Goal: Task Accomplishment & Management: Use online tool/utility

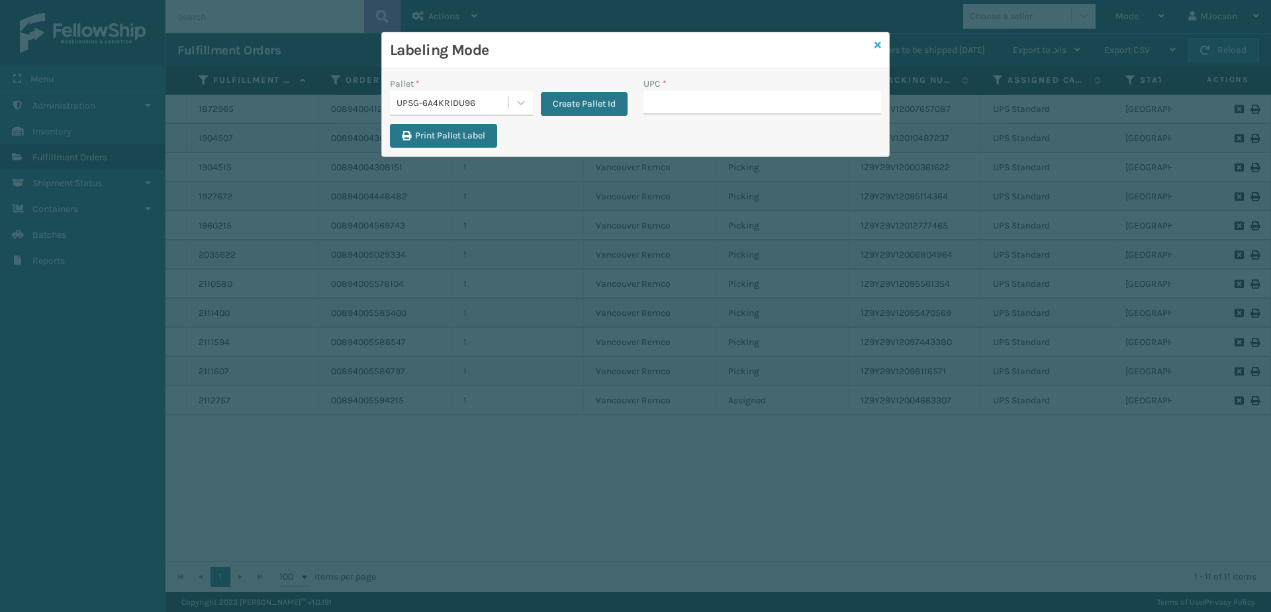
click at [877, 47] on icon at bounding box center [878, 44] width 7 height 9
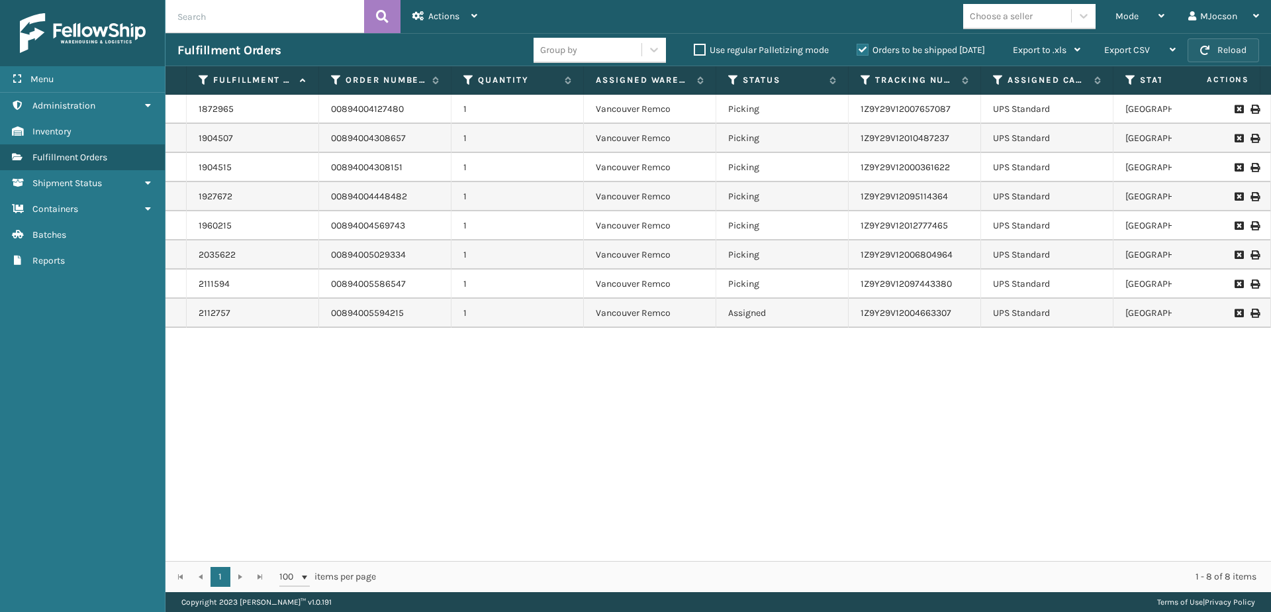
click at [1232, 51] on button "Reload" at bounding box center [1224, 50] width 72 height 24
click at [1138, 15] on span "Mode" at bounding box center [1127, 16] width 23 height 11
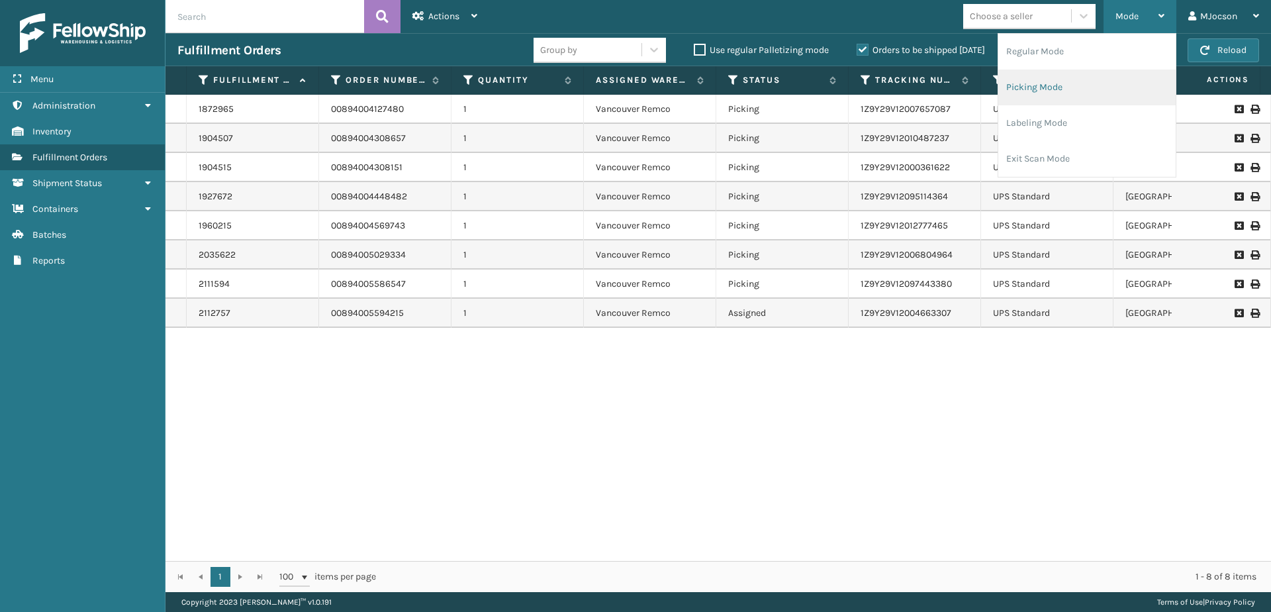
click at [1047, 87] on li "Picking Mode" at bounding box center [1086, 88] width 177 height 36
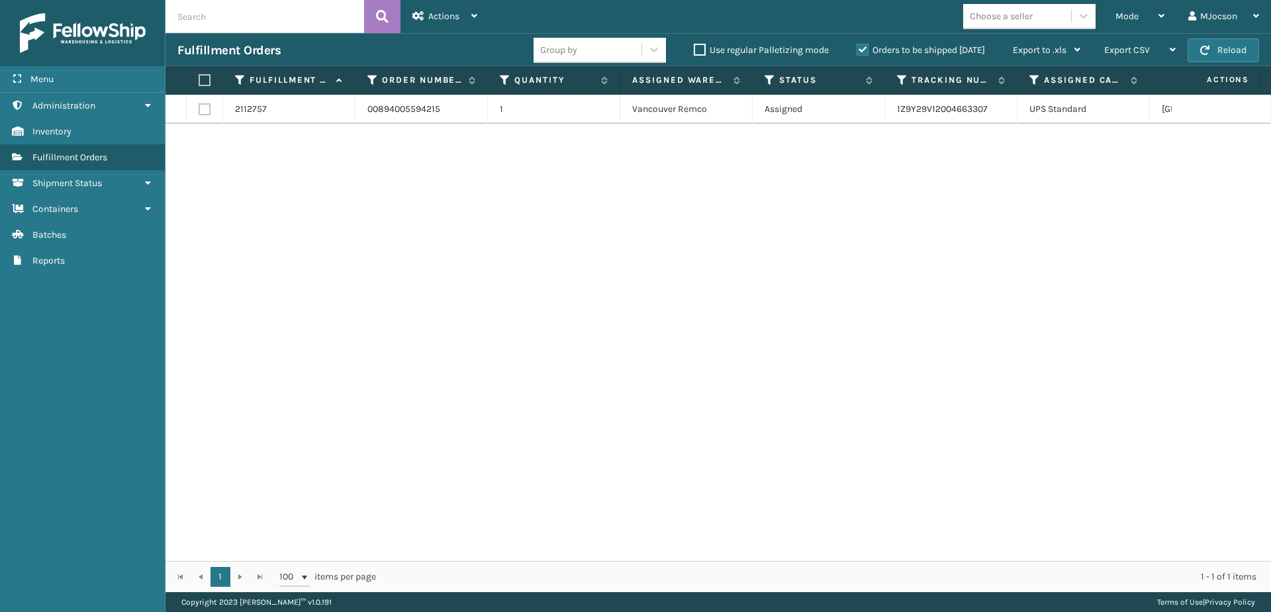
click at [196, 79] on th at bounding box center [205, 80] width 36 height 28
click at [202, 77] on label at bounding box center [203, 80] width 8 height 12
click at [199, 77] on input "checkbox" at bounding box center [199, 80] width 1 height 9
checkbox input "true"
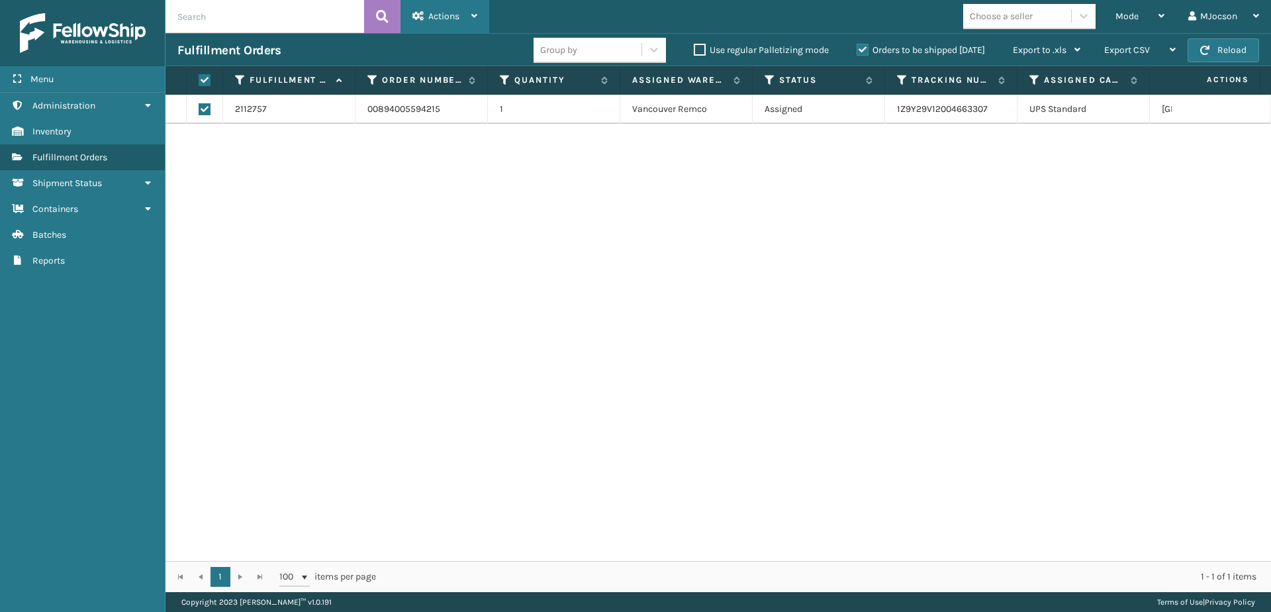
click at [443, 16] on span "Actions" at bounding box center [443, 16] width 31 height 11
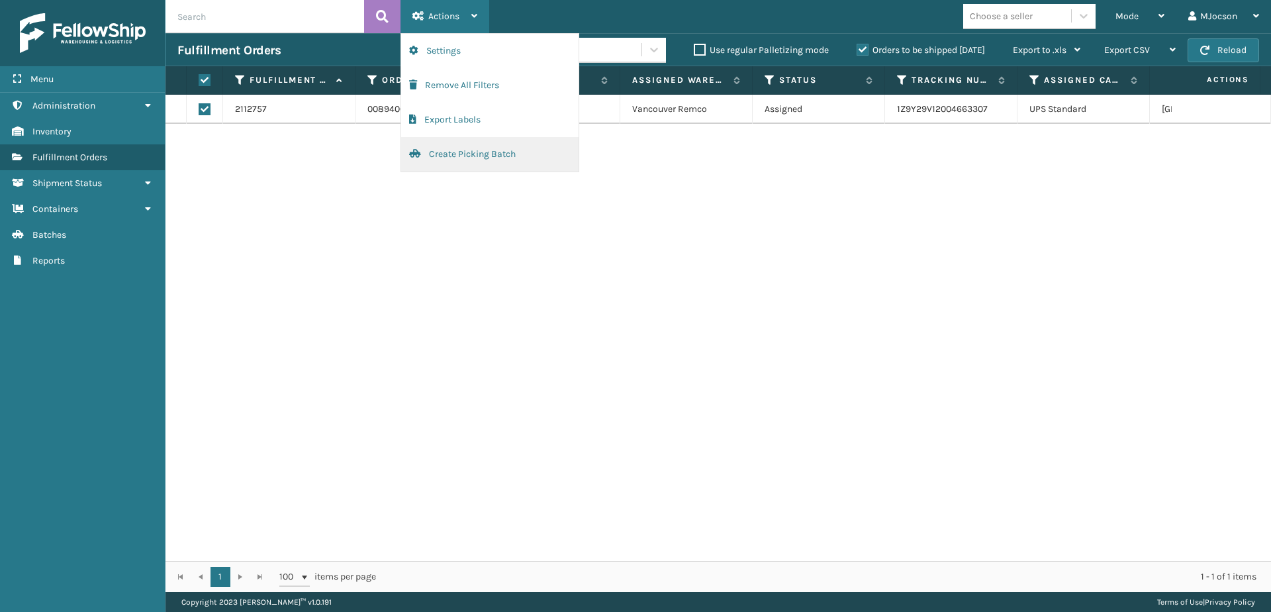
click at [460, 156] on button "Create Picking Batch" at bounding box center [489, 154] width 177 height 34
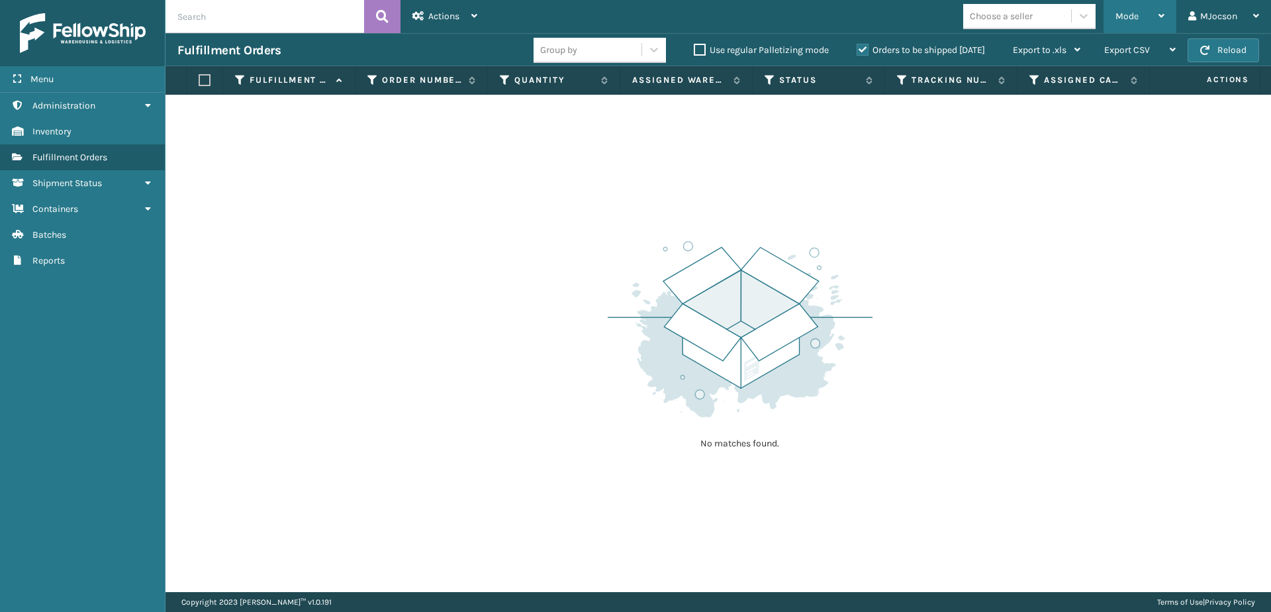
click at [1156, 17] on div "Mode" at bounding box center [1140, 16] width 49 height 33
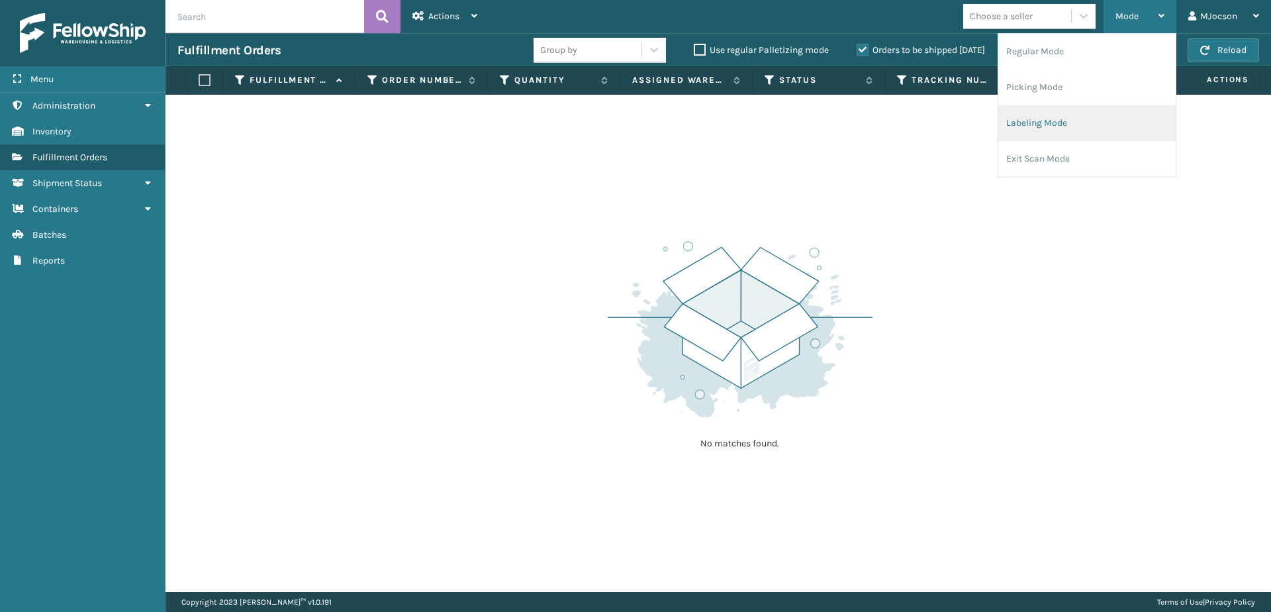
click at [1035, 128] on li "Labeling Mode" at bounding box center [1086, 123] width 177 height 36
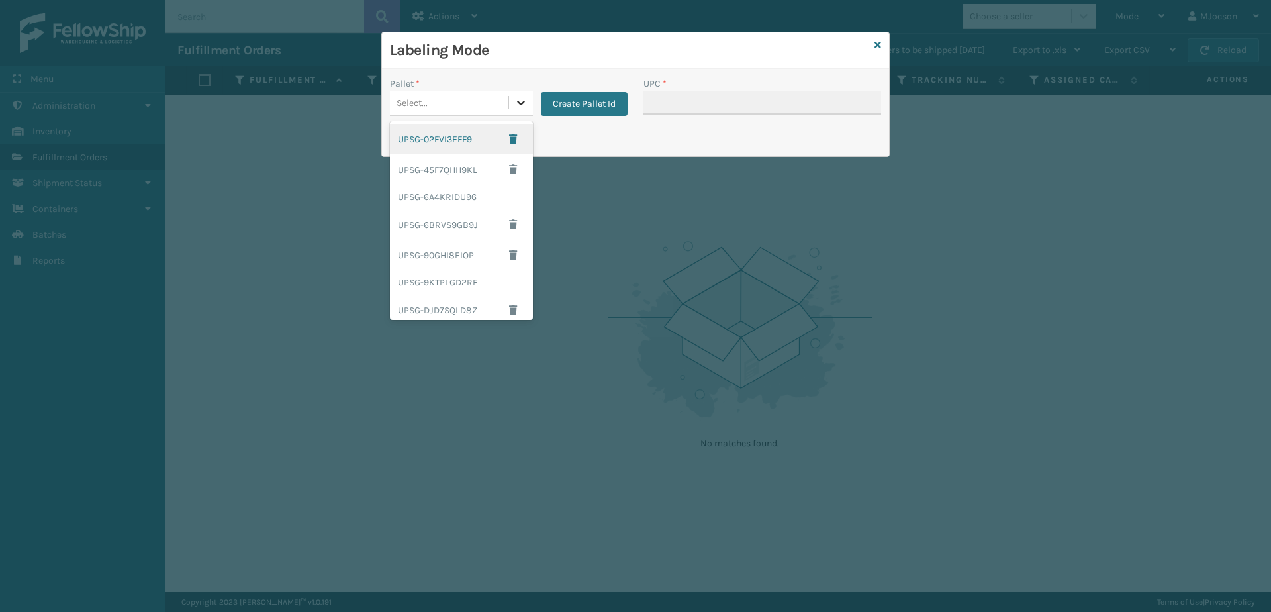
click at [516, 99] on icon at bounding box center [520, 102] width 13 height 13
click at [446, 195] on div "UPSG-6A4KRIDU96" at bounding box center [461, 197] width 143 height 24
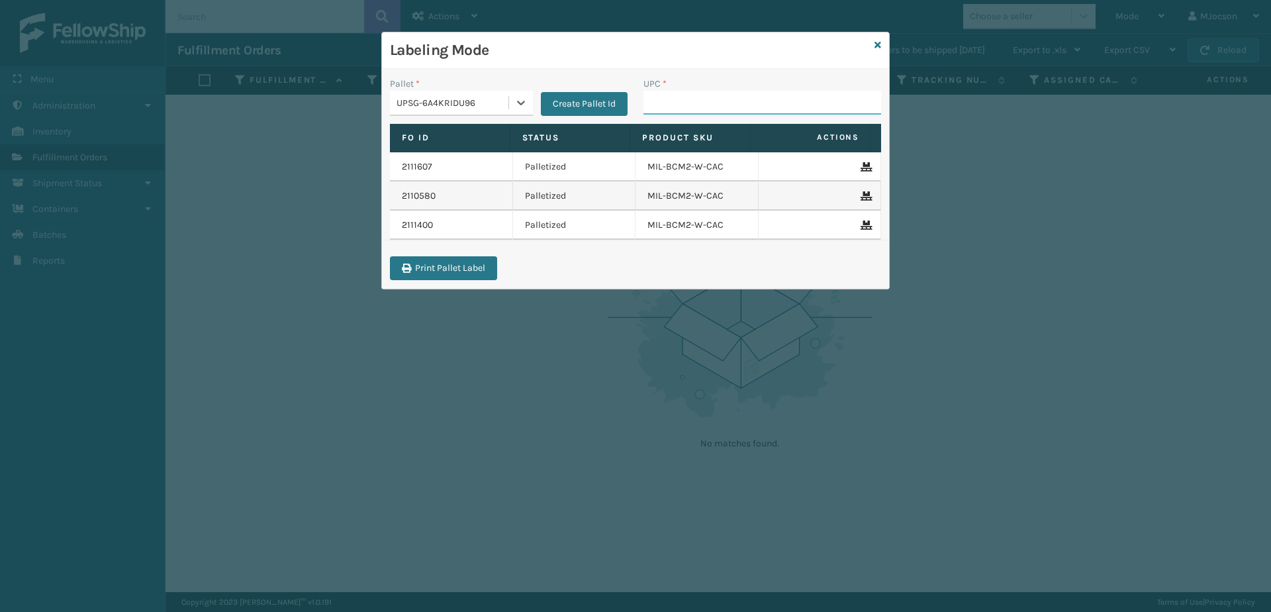
click at [682, 106] on input "UPC *" at bounding box center [763, 103] width 238 height 24
click at [877, 46] on icon at bounding box center [878, 44] width 7 height 9
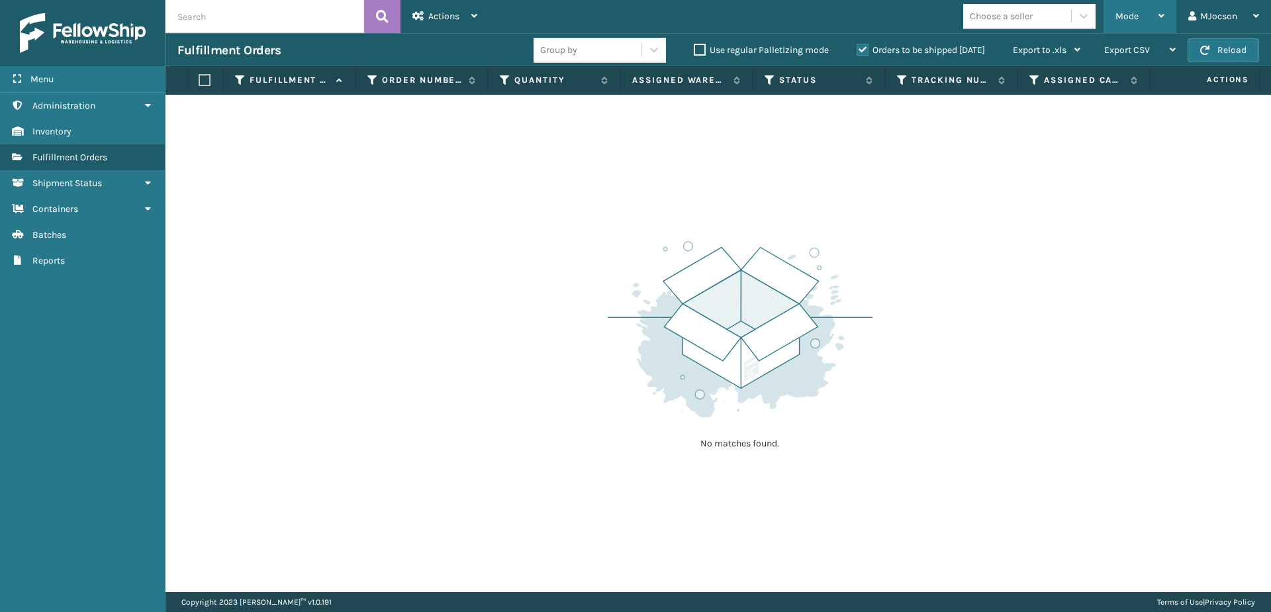
click at [1151, 17] on div "Mode" at bounding box center [1140, 16] width 49 height 33
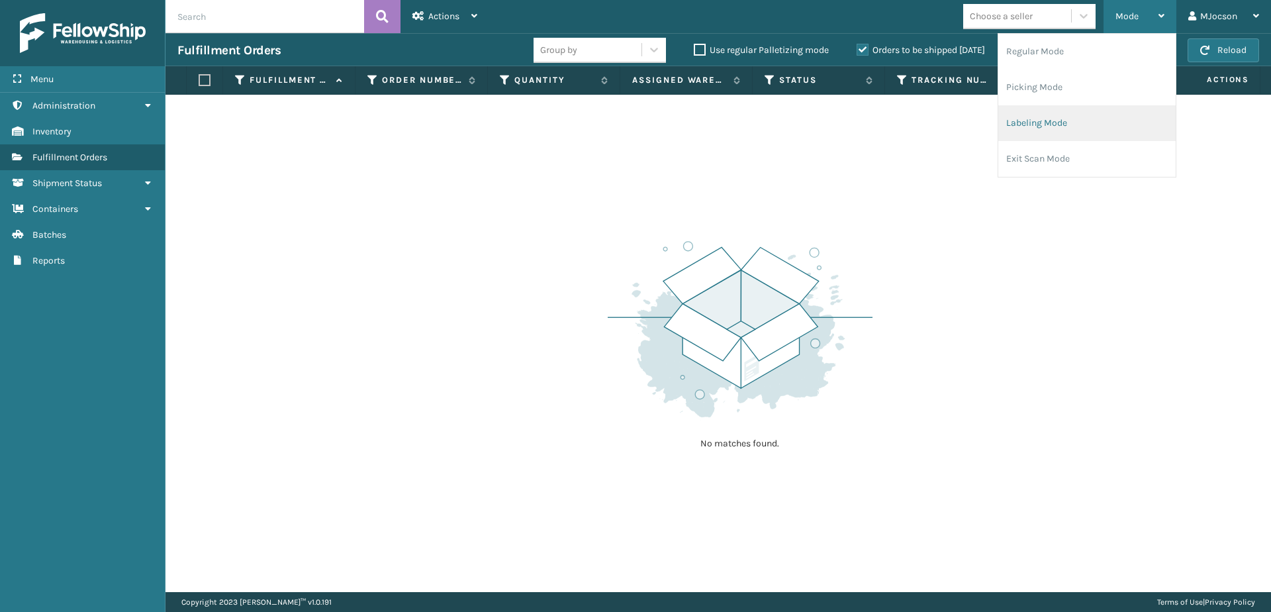
click at [1059, 123] on li "Labeling Mode" at bounding box center [1086, 123] width 177 height 36
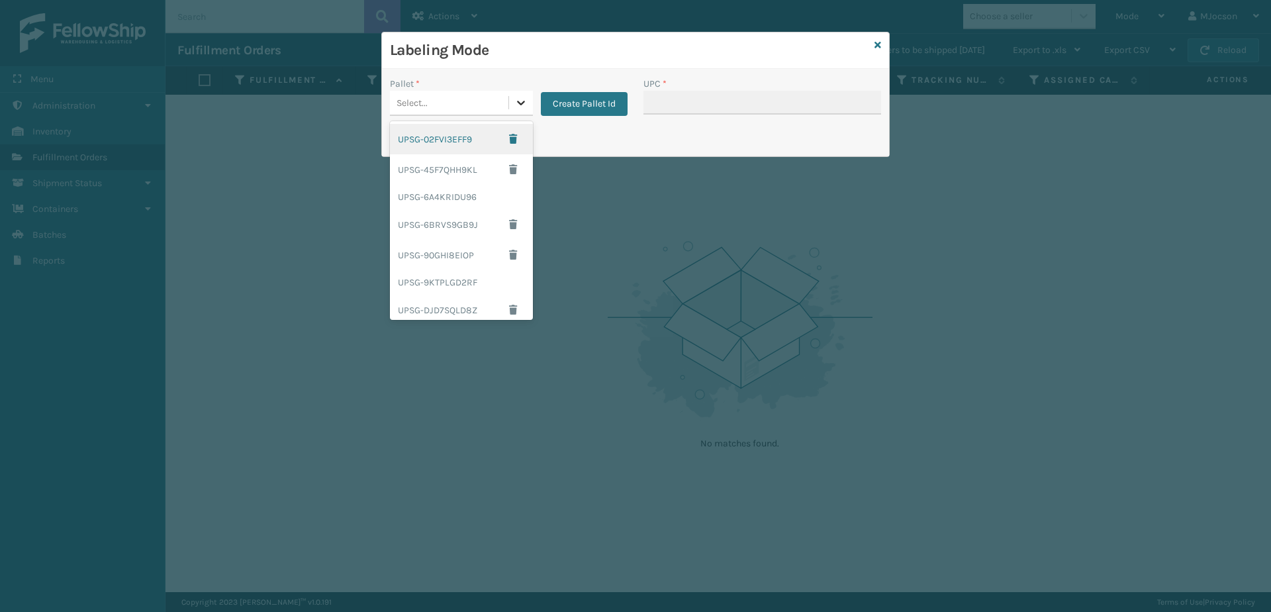
click at [516, 102] on icon at bounding box center [520, 102] width 13 height 13
click at [475, 205] on div "UPSG-6A4KRIDU96" at bounding box center [461, 197] width 143 height 24
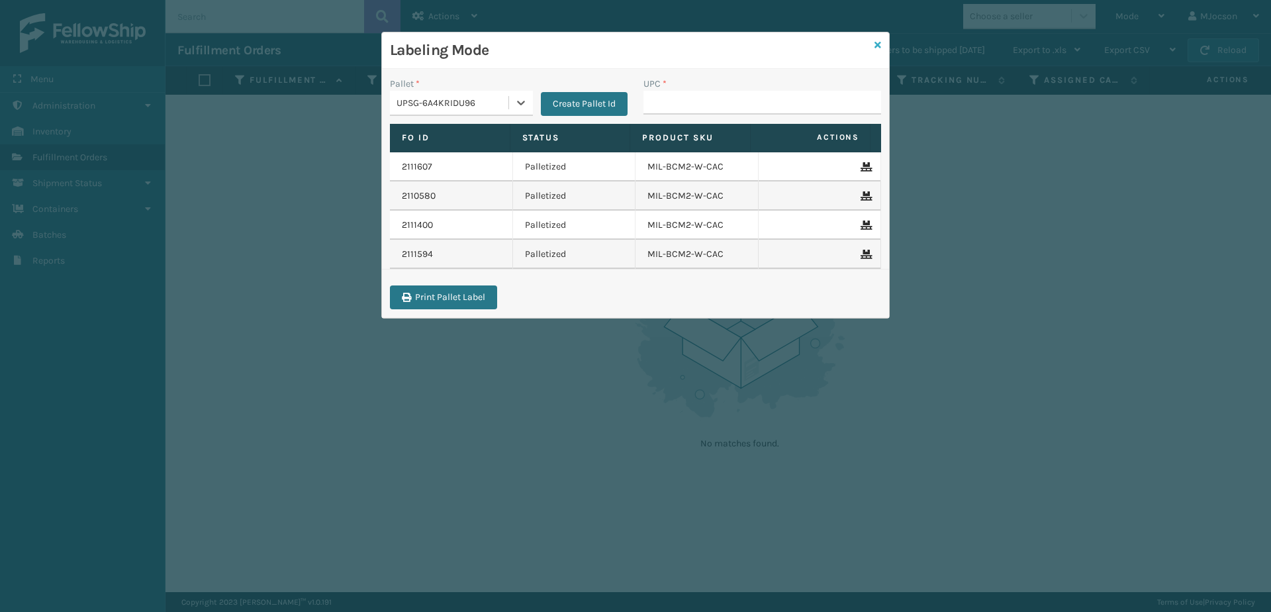
click at [877, 42] on icon at bounding box center [878, 44] width 7 height 9
